Goal: Entertainment & Leisure: Browse casually

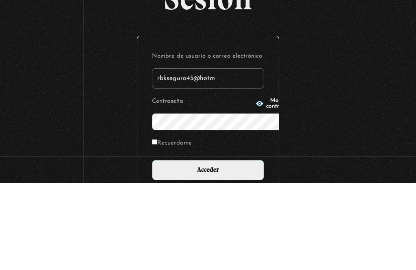
scroll to position [87, 0]
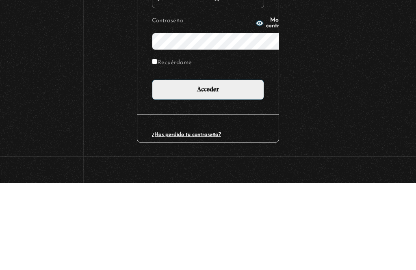
type input "rbksegura45@hotmail.com"
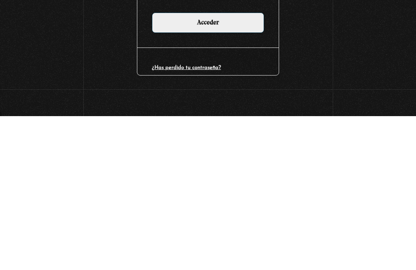
click at [201, 166] on input "Acceder" at bounding box center [208, 176] width 112 height 20
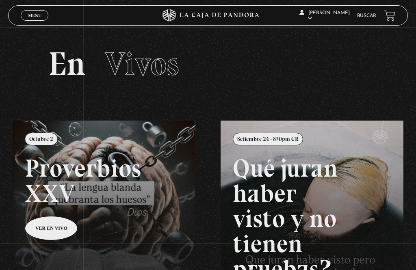
click at [321, 9] on article "[PERSON_NAME] En vivos Pandora Centinelas Mi cuenta Salir" at bounding box center [325, 15] width 52 height 24
click at [318, 112] on link "Salir" at bounding box center [324, 109] width 52 height 21
